Goal: Task Accomplishment & Management: Use online tool/utility

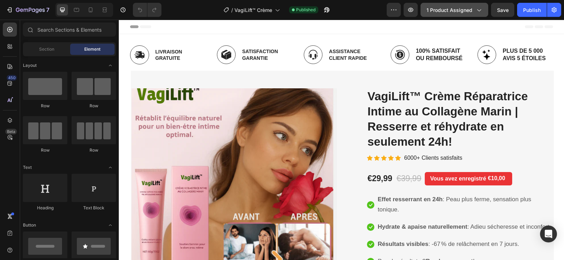
click at [448, 13] on span "1 product assigned" at bounding box center [449, 9] width 46 height 7
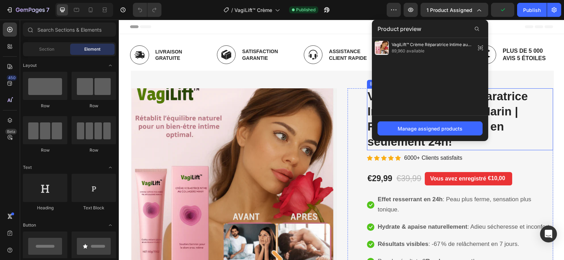
click at [503, 98] on h2 "VagiLift™ Crème Réparatrice Intime au Collagène Marin | Resserre et réhydrate e…" at bounding box center [460, 119] width 186 height 62
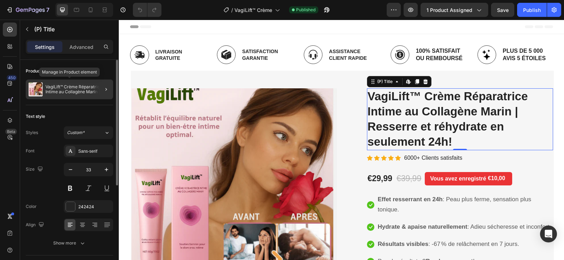
click at [80, 88] on p "VagiLift™ Crème Réparatrice Intime au Collagène Marin | Resserre et réhydrate e…" at bounding box center [77, 90] width 65 height 10
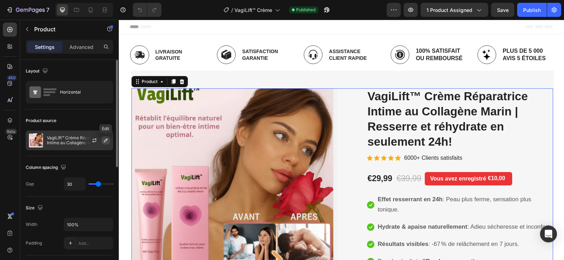
click at [106, 142] on icon "button" at bounding box center [106, 141] width 6 height 6
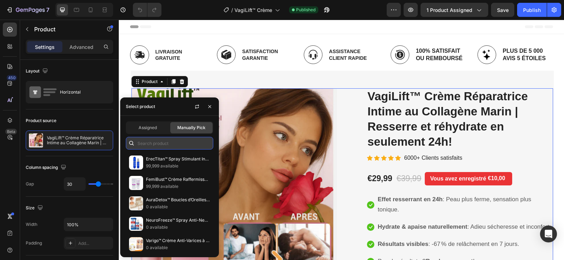
click at [169, 144] on input "text" at bounding box center [169, 143] width 87 height 13
paste input "VagiLift™"
type input "VagiLift™"
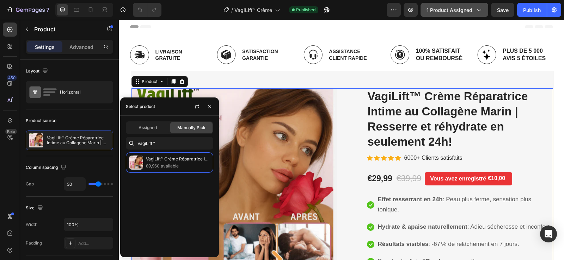
click at [462, 9] on span "1 product assigned" at bounding box center [449, 9] width 46 height 7
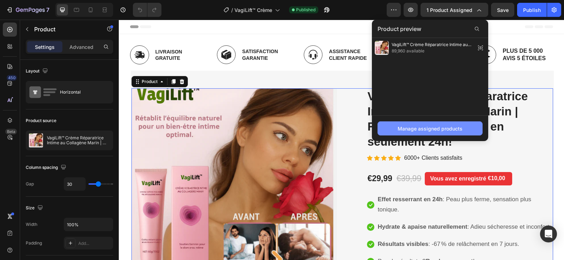
click at [425, 131] on div "Manage assigned products" at bounding box center [429, 128] width 65 height 7
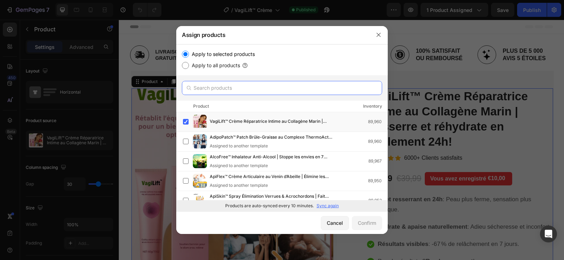
click at [242, 90] on input "text" at bounding box center [282, 88] width 200 height 14
paste input "VagiLift™"
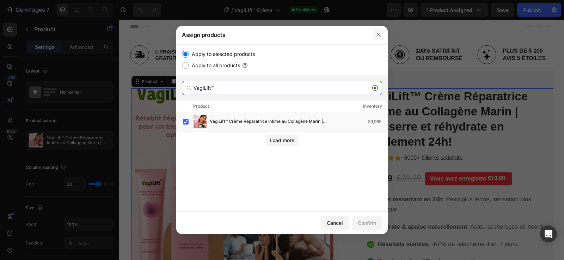
type input "VagiLift™"
click at [375, 38] on button "button" at bounding box center [378, 34] width 11 height 11
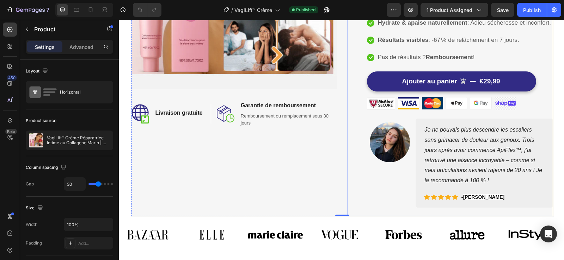
scroll to position [247, 0]
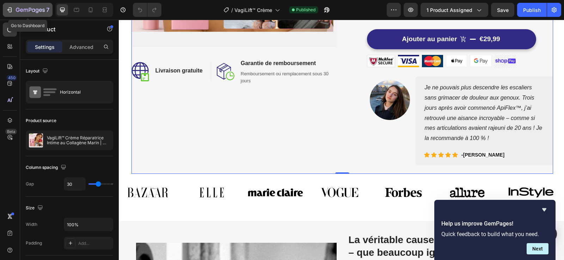
click at [9, 9] on icon "button" at bounding box center [9, 9] width 7 height 7
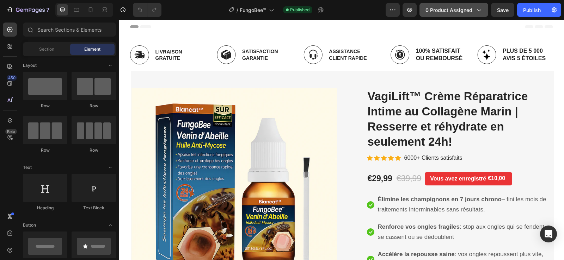
click at [447, 12] on span "0 product assigned" at bounding box center [448, 9] width 47 height 7
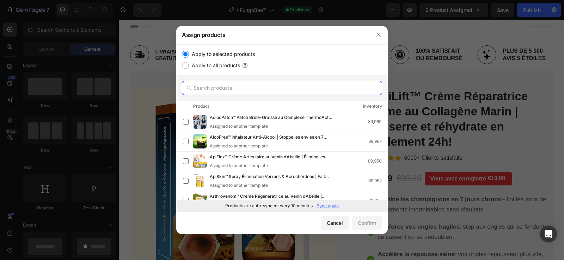
click at [246, 90] on input "text" at bounding box center [282, 88] width 200 height 14
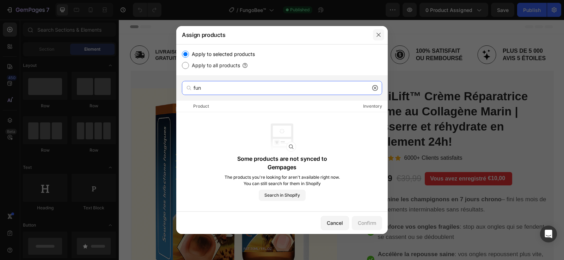
type input "fun"
drag, startPoint x: 261, startPoint y: 13, endPoint x: 380, endPoint y: 34, distance: 120.2
click at [380, 34] on icon "button" at bounding box center [378, 35] width 6 height 6
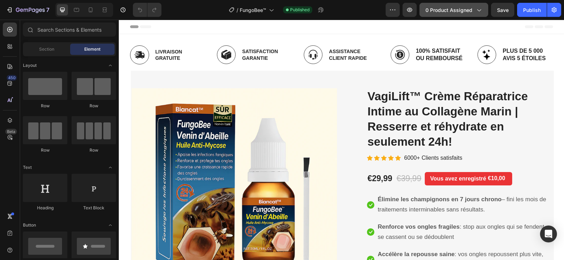
click at [445, 9] on span "0 product assigned" at bounding box center [448, 9] width 47 height 7
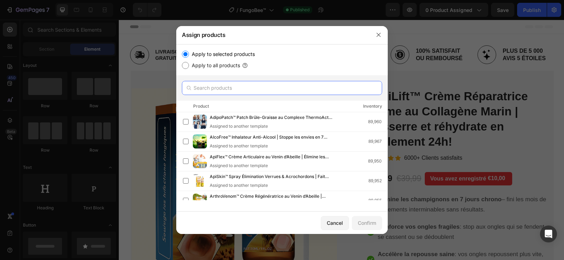
click at [227, 85] on input "text" at bounding box center [282, 88] width 200 height 14
drag, startPoint x: 228, startPoint y: 86, endPoint x: 271, endPoint y: 76, distance: 44.0
click at [271, 76] on div at bounding box center [281, 87] width 211 height 25
click at [241, 88] on input "text" at bounding box center [282, 88] width 200 height 14
paste input "FungoBee™"
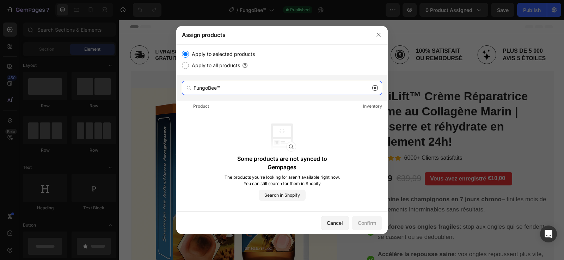
type input "FungoBee™"
click at [374, 90] on icon at bounding box center [375, 88] width 6 height 6
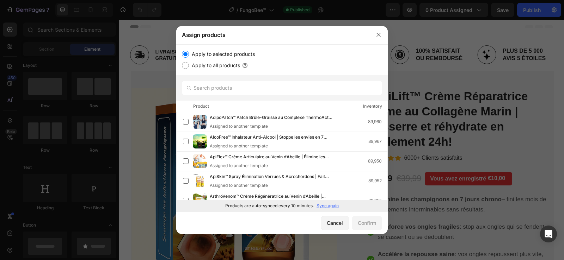
click at [324, 208] on p "Sync again" at bounding box center [327, 206] width 22 height 6
paste input "FungoBee™"
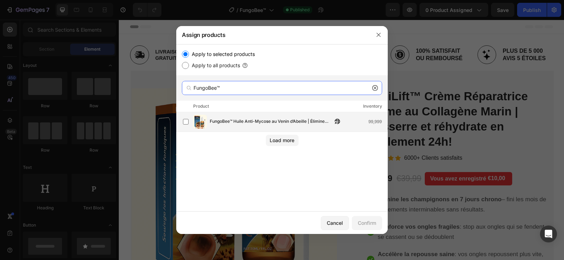
type input "FungoBee™"
click at [255, 121] on span "FungoBee™ Huile Anti-Mycose au Venin d’Abeille | Élimine champignons et ongles …" at bounding box center [271, 122] width 123 height 8
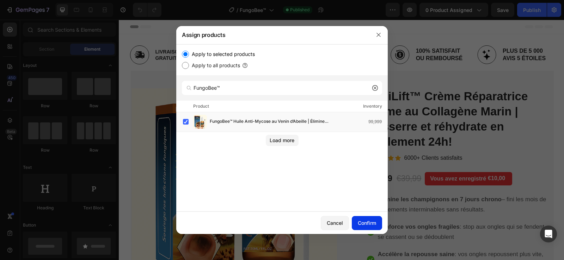
click at [366, 223] on div "Confirm" at bounding box center [367, 222] width 18 height 7
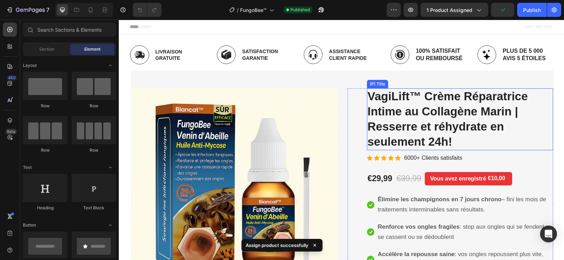
click at [367, 125] on h2 "VagiLift™ Crème Réparatrice Intime au Collagène Marin | Resserre et réhydrate e…" at bounding box center [460, 119] width 186 height 62
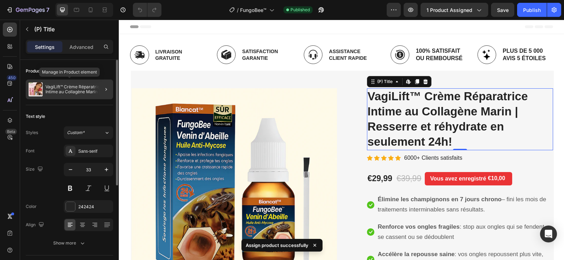
click at [71, 89] on p "VagiLift™ Crème Réparatrice Intime au Collagène Marin | Resserre et réhydrate e…" at bounding box center [77, 90] width 65 height 10
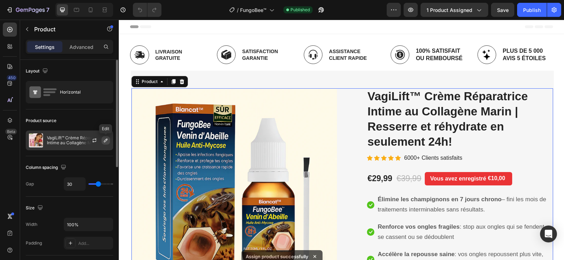
click at [106, 142] on icon "button" at bounding box center [106, 141] width 6 height 6
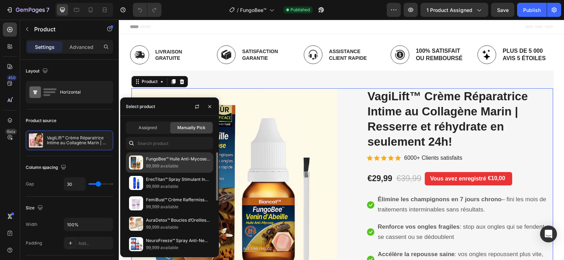
click at [141, 162] on img at bounding box center [136, 163] width 14 height 14
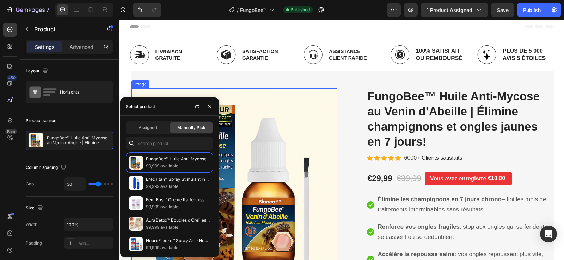
click at [260, 167] on img at bounding box center [233, 190] width 205 height 205
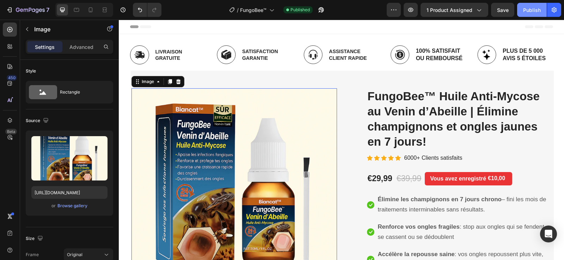
click at [533, 8] on div "Publish" at bounding box center [532, 9] width 18 height 7
